Goal: Information Seeking & Learning: Learn about a topic

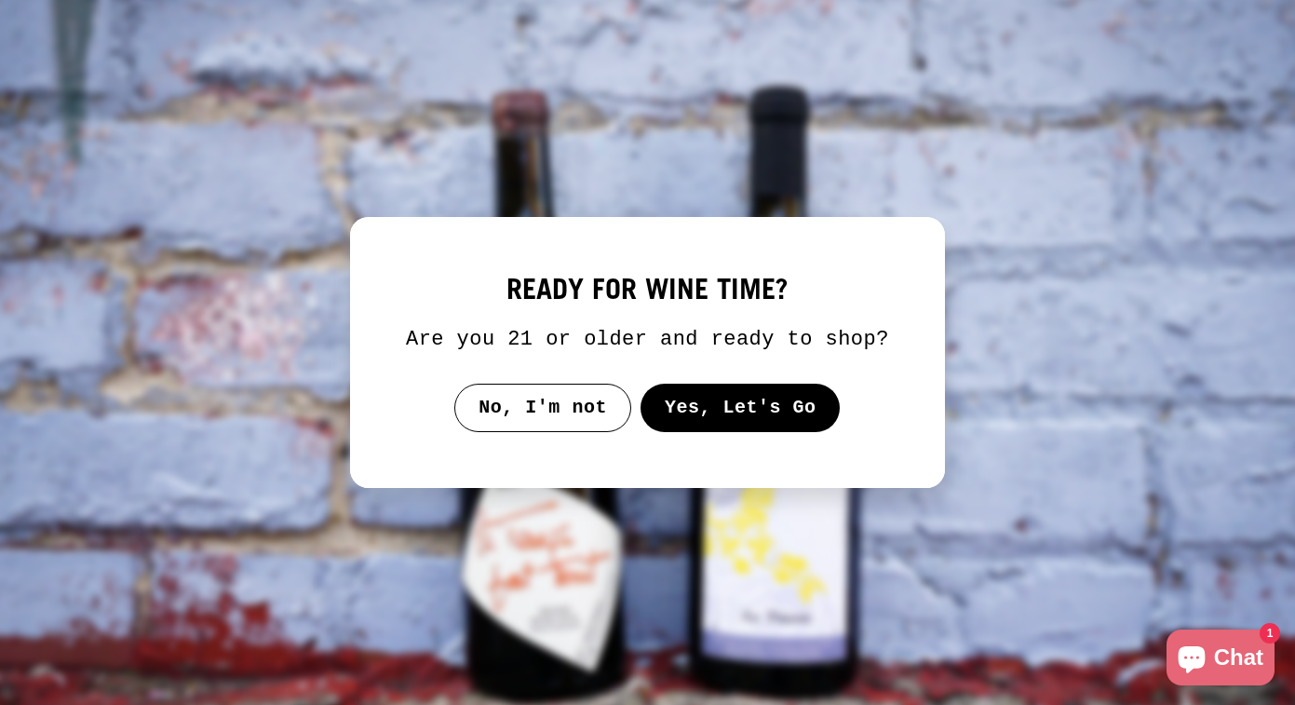
click at [735, 429] on button "Yes, Let's Go" at bounding box center [741, 408] width 200 height 48
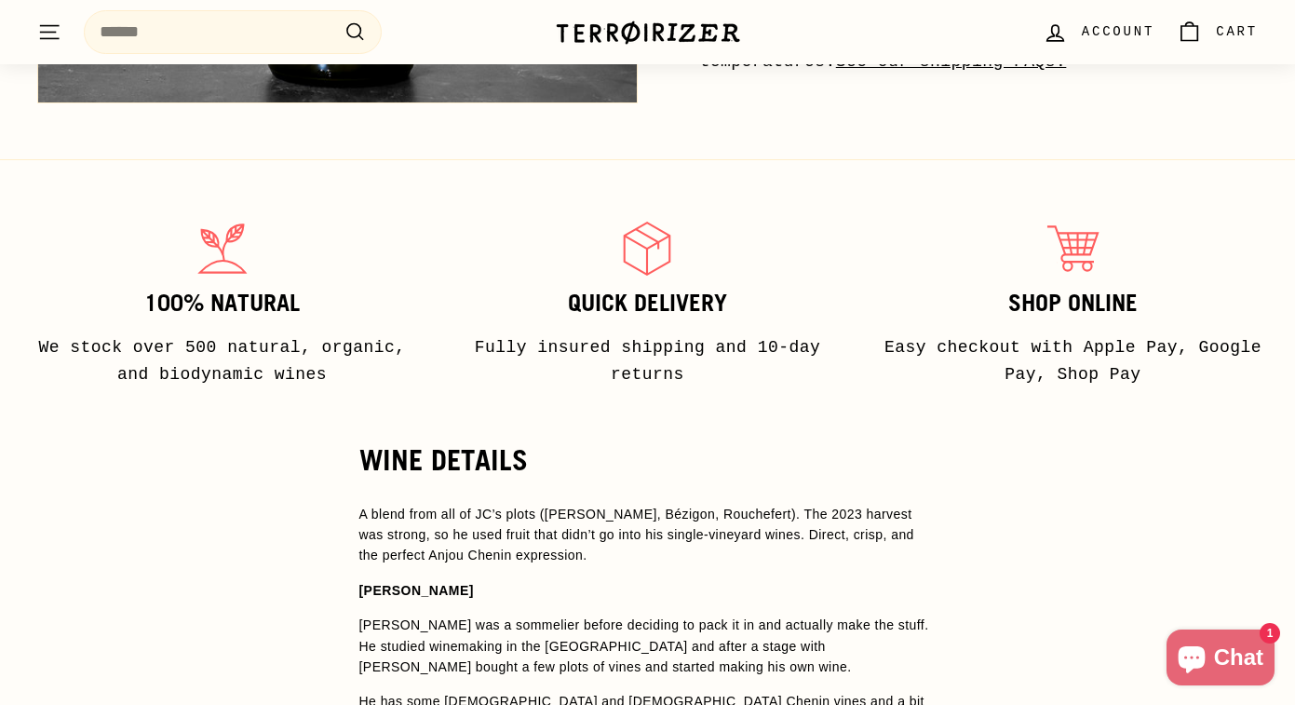
scroll to position [1130, 0]
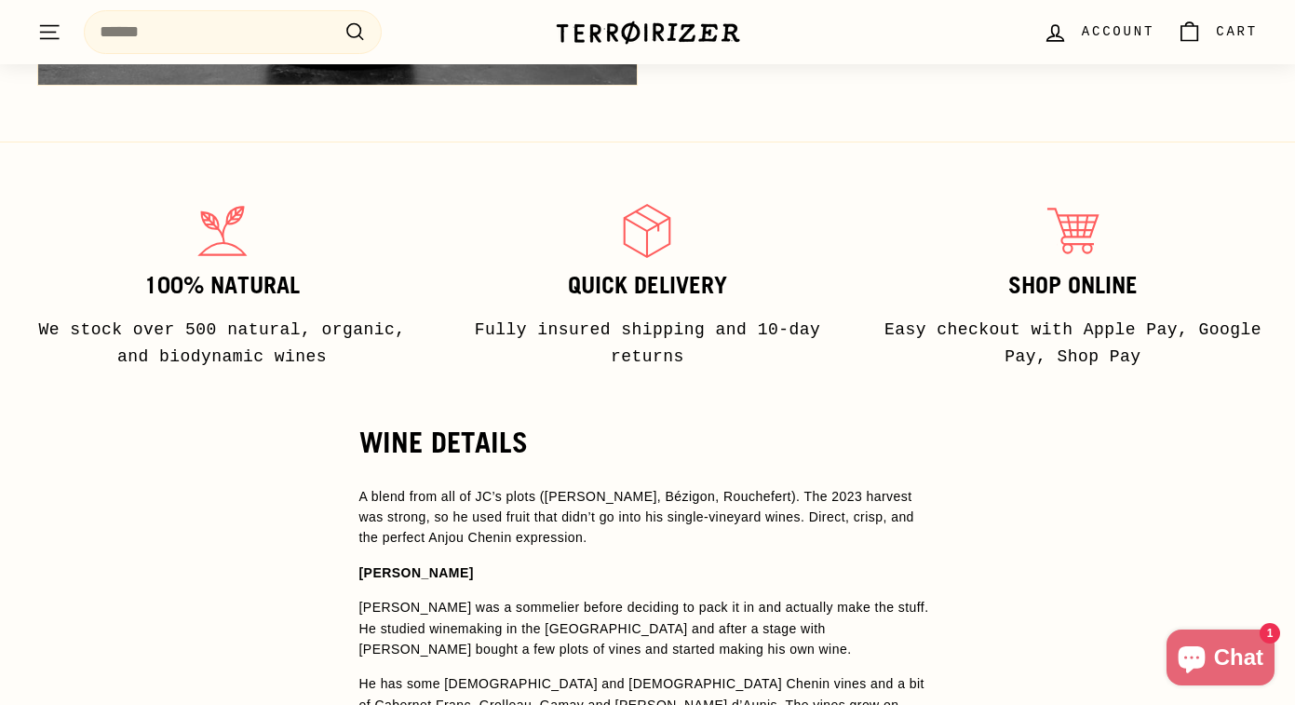
click at [631, 495] on p "A blend from all of JC’s plots (La Roche, Bézigon, Rouchefert). The 2023 harves…" at bounding box center [647, 517] width 577 height 62
copy p "Bézigon"
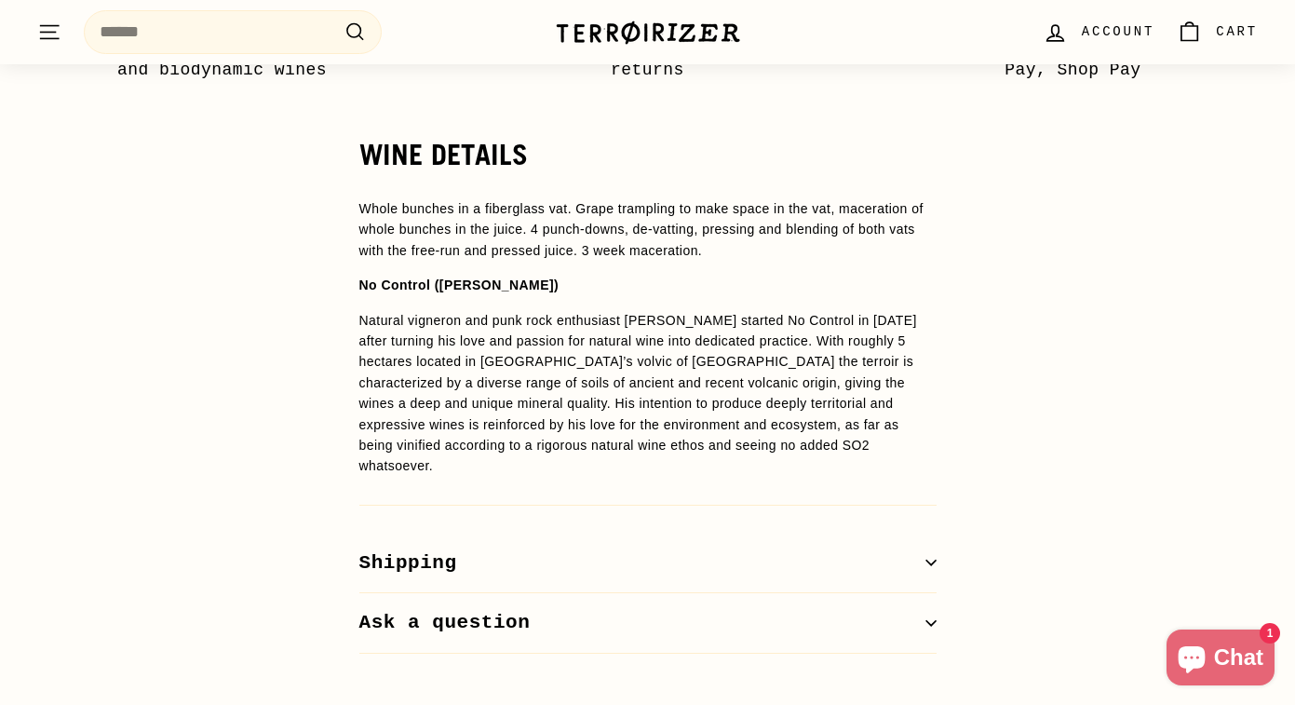
scroll to position [1532, 0]
